Goal: Book appointment/travel/reservation

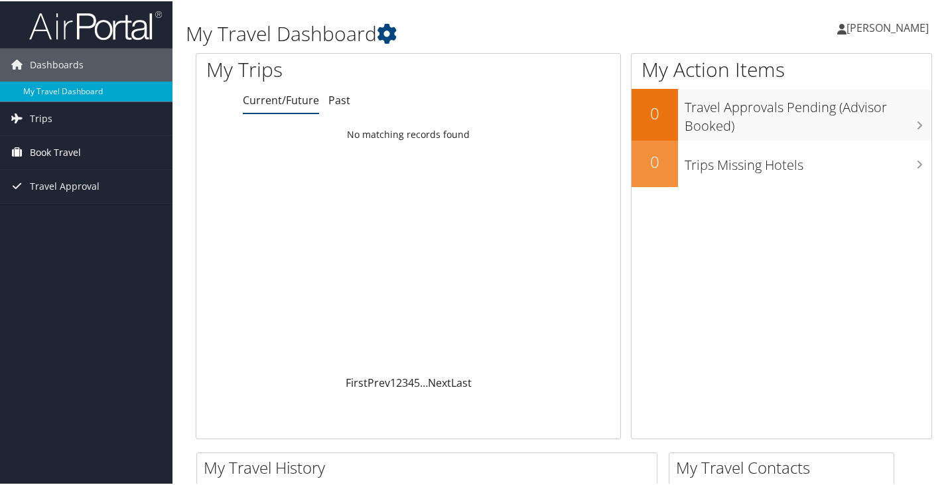
click at [48, 149] on span "Book Travel" at bounding box center [55, 151] width 51 height 33
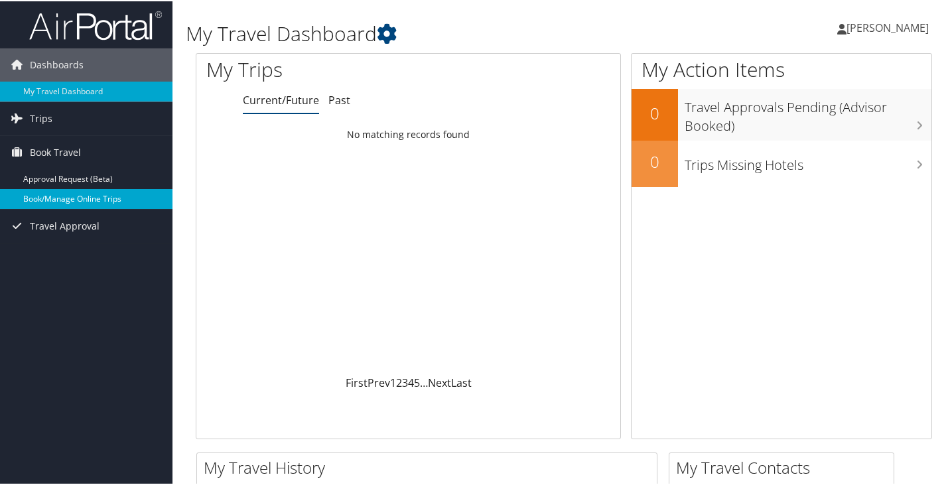
click at [46, 194] on link "Book/Manage Online Trips" at bounding box center [86, 198] width 172 height 20
